Goal: Information Seeking & Learning: Learn about a topic

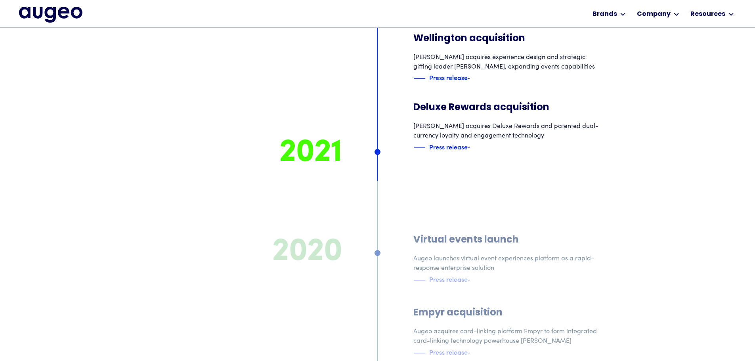
scroll to position [4155, 0]
